Goal: Task Accomplishment & Management: Use online tool/utility

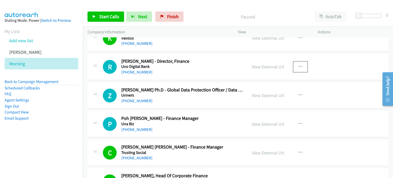
click at [299, 65] on icon "button" at bounding box center [300, 67] width 4 height 4
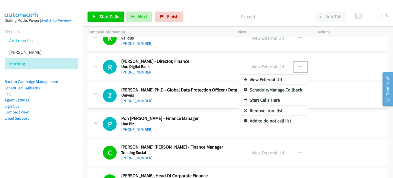
click at [258, 98] on link "Start Calls Here" at bounding box center [273, 100] width 68 height 10
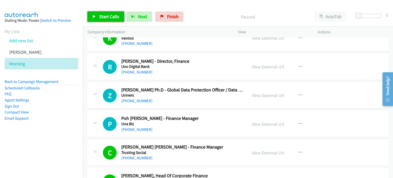
click at [108, 14] on span "Start Calls" at bounding box center [109, 17] width 20 height 6
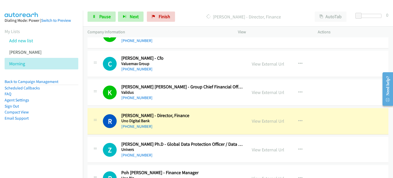
scroll to position [665, 0]
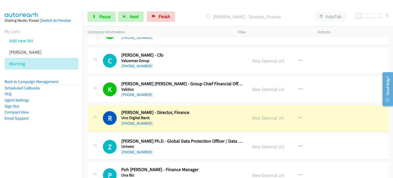
click at [388, 172] on td "P Callback Scheduled Poh Ee Loh - Finance Manager Una Biz Asia/Singapore +65 84…" at bounding box center [238, 175] width 310 height 29
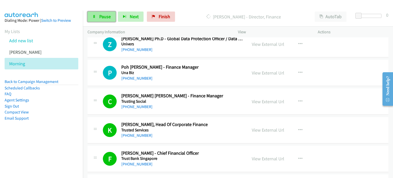
click at [105, 16] on span "Pause" at bounding box center [105, 17] width 12 height 6
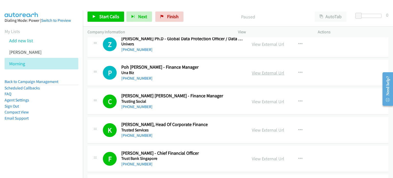
drag, startPoint x: 265, startPoint y: 70, endPoint x: 271, endPoint y: 69, distance: 6.9
click at [267, 70] on link "View External Url" at bounding box center [268, 73] width 32 height 6
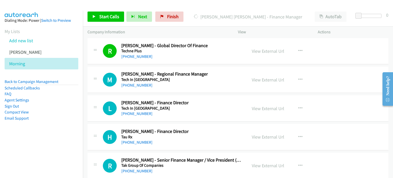
scroll to position [1534, 0]
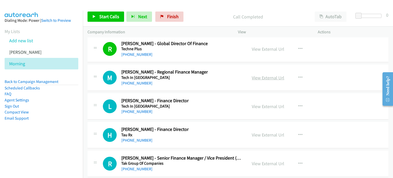
click at [273, 75] on link "View External Url" at bounding box center [268, 78] width 32 height 6
click at [266, 104] on link "View External Url" at bounding box center [268, 106] width 32 height 6
click at [267, 132] on link "View External Url" at bounding box center [268, 135] width 32 height 6
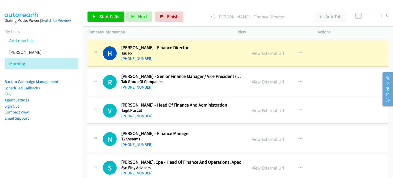
scroll to position [1616, 0]
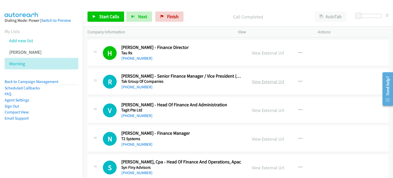
click at [268, 80] on link "View External Url" at bounding box center [268, 82] width 32 height 6
click at [266, 108] on link "View External Url" at bounding box center [268, 110] width 32 height 6
click at [272, 137] on link "View External Url" at bounding box center [268, 139] width 32 height 6
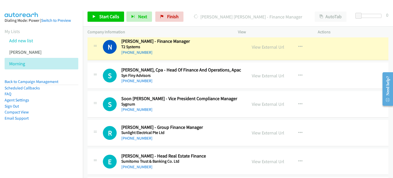
scroll to position [1708, 0]
click at [266, 74] on link "View External Url" at bounding box center [268, 75] width 32 height 6
click at [268, 131] on link "View External Url" at bounding box center [268, 132] width 32 height 6
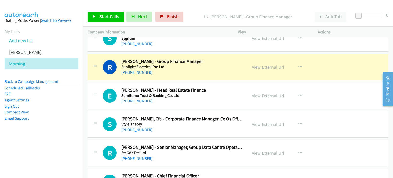
scroll to position [1780, 0]
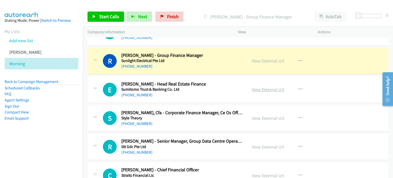
click at [263, 86] on link "View External Url" at bounding box center [268, 89] width 32 height 6
click at [269, 115] on link "View External Url" at bounding box center [268, 118] width 32 height 6
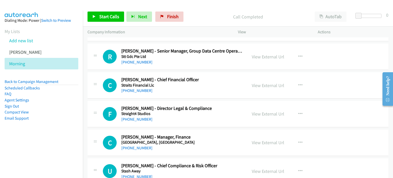
scroll to position [1872, 0]
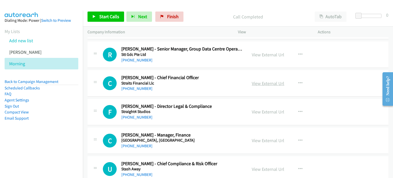
click at [265, 80] on link "View External Url" at bounding box center [268, 83] width 32 height 6
click at [270, 137] on link "View External Url" at bounding box center [268, 140] width 32 height 6
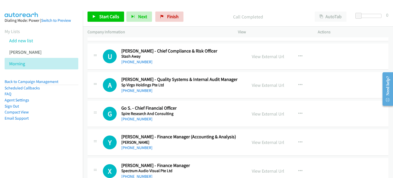
scroll to position [1995, 0]
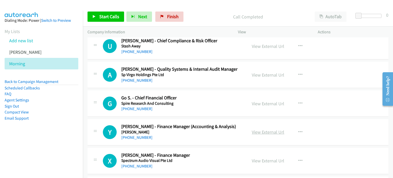
click at [270, 130] on link "View External Url" at bounding box center [268, 132] width 32 height 6
click at [268, 158] on link "View External Url" at bounding box center [268, 161] width 32 height 6
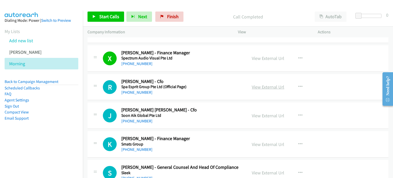
click at [267, 84] on link "View External Url" at bounding box center [268, 87] width 32 height 6
click at [270, 113] on link "View External Url" at bounding box center [268, 116] width 32 height 6
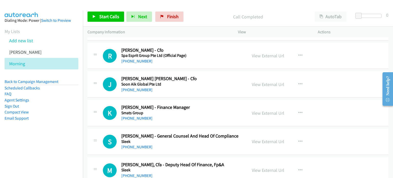
scroll to position [2138, 0]
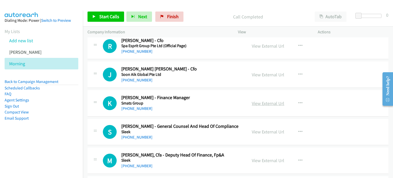
click at [267, 100] on link "View External Url" at bounding box center [268, 103] width 32 height 6
click at [169, 13] on link "Finish" at bounding box center [169, 17] width 28 height 10
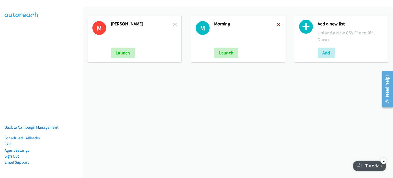
click at [277, 23] on icon at bounding box center [278, 25] width 4 height 4
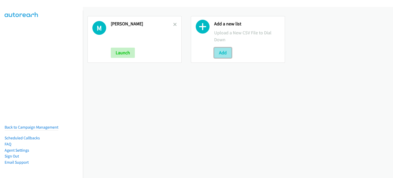
click at [228, 56] on button "Add" at bounding box center [222, 53] width 17 height 10
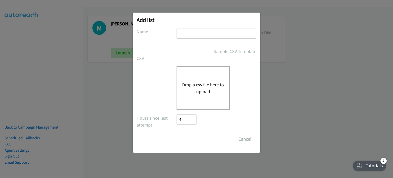
click at [211, 32] on input "text" at bounding box center [216, 33] width 80 height 10
type input "Afternoon Camp"
click at [195, 86] on button "Drop a csv file here to upload" at bounding box center [203, 88] width 42 height 14
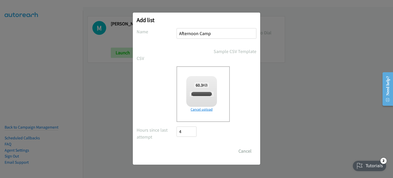
checkbox input "true"
click at [193, 149] on input "Save List" at bounding box center [189, 151] width 27 height 10
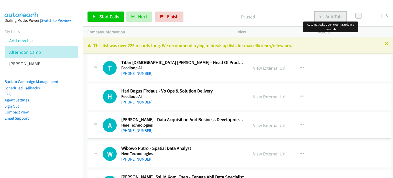
click at [328, 16] on button "AutoTab" at bounding box center [331, 17] width 32 height 10
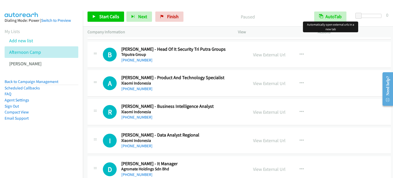
scroll to position [716, 0]
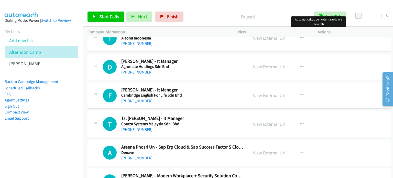
click at [84, 49] on td "I Callback Scheduled Imron Rosyadih - Data Analyst Regional Xiaomi Indonesia As…" at bounding box center [239, 38] width 312 height 29
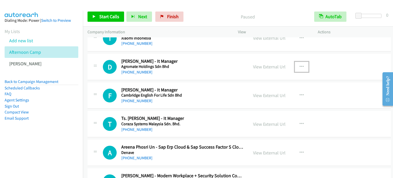
click at [299, 65] on icon "button" at bounding box center [301, 67] width 4 height 4
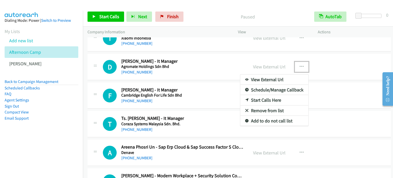
click at [271, 96] on link "Start Calls Here" at bounding box center [274, 100] width 68 height 10
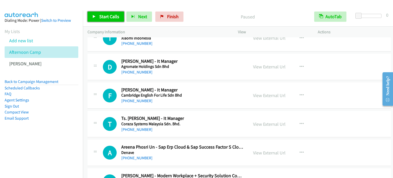
click at [104, 15] on span "Start Calls" at bounding box center [109, 17] width 20 height 6
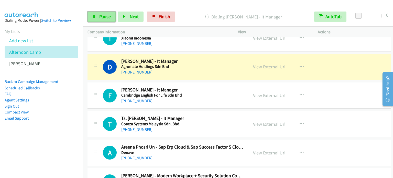
click at [102, 12] on link "Pause" at bounding box center [101, 17] width 28 height 10
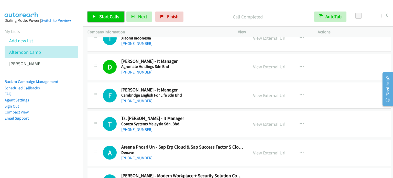
click at [110, 15] on span "Start Calls" at bounding box center [109, 17] width 20 height 6
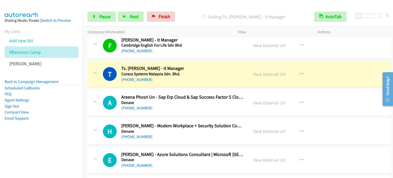
scroll to position [767, 0]
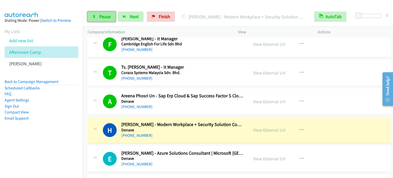
click at [101, 19] on span "Pause" at bounding box center [105, 17] width 12 height 6
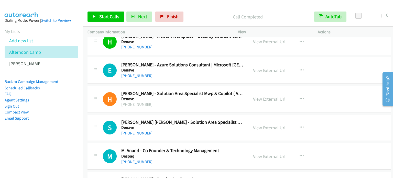
scroll to position [859, 0]
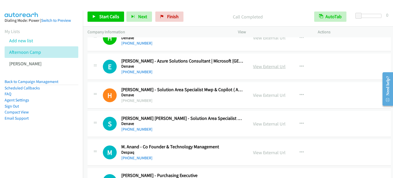
click at [263, 67] on link "View External Url" at bounding box center [269, 66] width 32 height 6
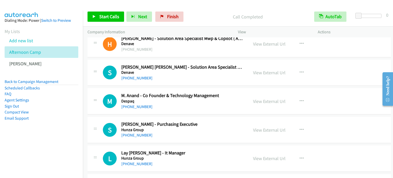
scroll to position [921, 0]
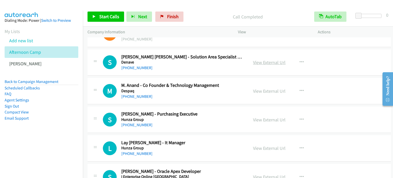
click at [274, 59] on link "View External Url" at bounding box center [269, 62] width 32 height 6
click at [279, 146] on link "View External Url" at bounding box center [269, 148] width 32 height 6
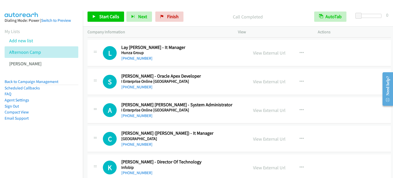
scroll to position [1016, 0]
click at [264, 80] on link "View External Url" at bounding box center [269, 81] width 32 height 6
click at [258, 109] on link "View External Url" at bounding box center [269, 110] width 32 height 6
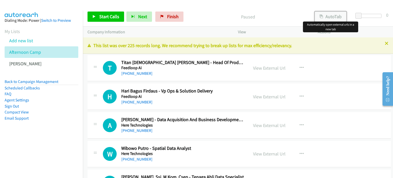
click at [331, 20] on button "AutoTab" at bounding box center [331, 17] width 32 height 10
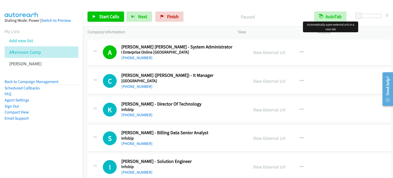
scroll to position [1074, 0]
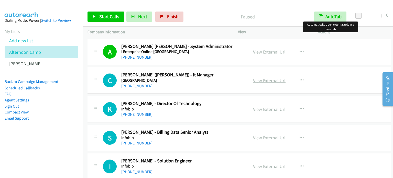
click at [269, 79] on link "View External Url" at bounding box center [269, 80] width 32 height 6
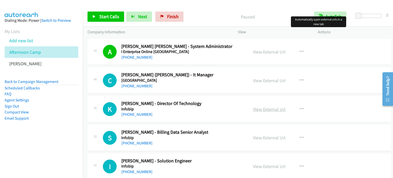
click at [272, 106] on link "View External Url" at bounding box center [269, 109] width 32 height 6
click at [271, 135] on link "View External Url" at bounding box center [269, 138] width 32 height 6
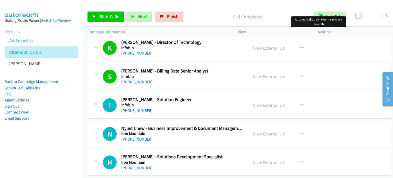
scroll to position [1146, 0]
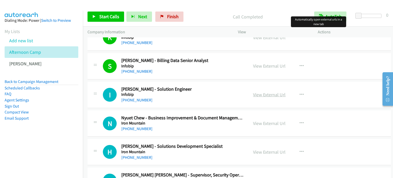
click at [266, 93] on link "View External Url" at bounding box center [269, 95] width 32 height 6
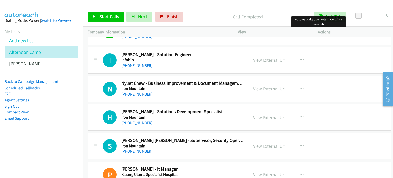
scroll to position [1187, 0]
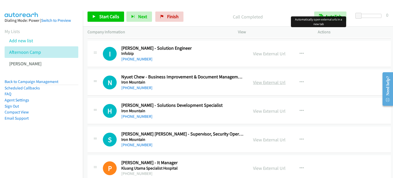
click at [267, 79] on link "View External Url" at bounding box center [269, 82] width 32 height 6
click at [262, 108] on link "View External Url" at bounding box center [269, 111] width 32 height 6
click at [273, 138] on link "View External Url" at bounding box center [269, 140] width 32 height 6
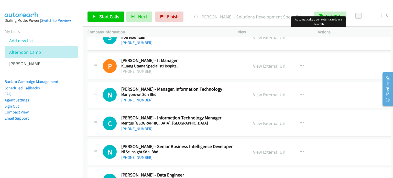
scroll to position [1289, 0]
click at [263, 92] on link "View External Url" at bounding box center [269, 94] width 32 height 6
click at [275, 120] on link "View External Url" at bounding box center [269, 123] width 32 height 6
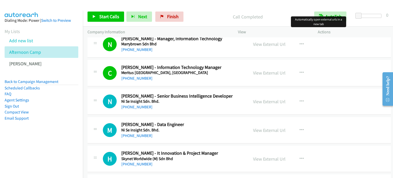
scroll to position [1350, 0]
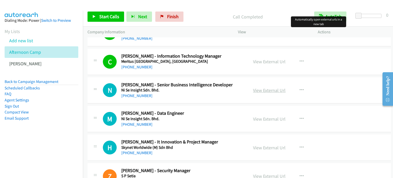
click at [274, 87] on link "View External Url" at bounding box center [269, 90] width 32 height 6
click at [276, 116] on link "View External Url" at bounding box center [269, 119] width 32 height 6
drag, startPoint x: 268, startPoint y: 142, endPoint x: 266, endPoint y: 138, distance: 4.5
click at [268, 144] on link "View External Url" at bounding box center [269, 147] width 32 height 6
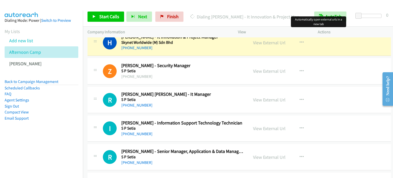
scroll to position [1463, 0]
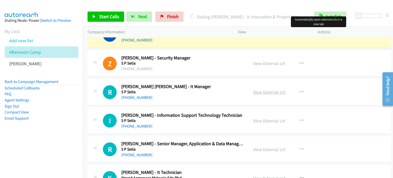
click at [267, 89] on link "View External Url" at bounding box center [269, 92] width 32 height 6
click at [269, 118] on link "View External Url" at bounding box center [269, 121] width 32 height 6
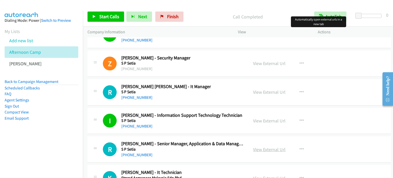
click at [274, 146] on link "View External Url" at bounding box center [269, 149] width 32 height 6
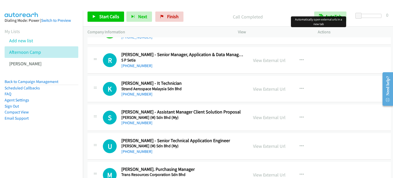
scroll to position [1555, 0]
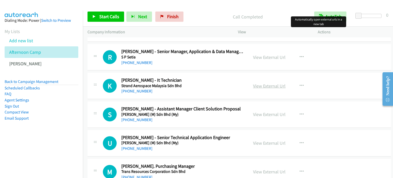
click at [260, 83] on link "View External Url" at bounding box center [269, 86] width 32 height 6
click at [277, 140] on link "View External Url" at bounding box center [269, 143] width 32 height 6
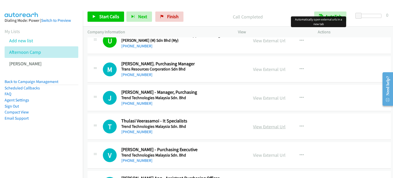
click at [271, 124] on link "View External Url" at bounding box center [269, 127] width 32 height 6
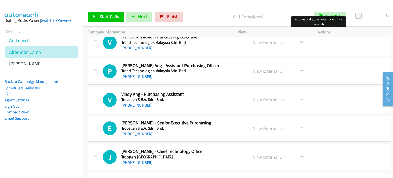
scroll to position [1780, 0]
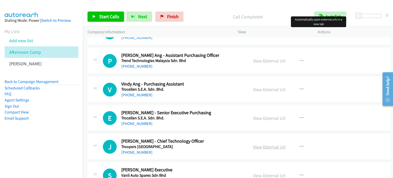
click at [276, 144] on link "View External Url" at bounding box center [269, 147] width 32 height 6
